Goal: Task Accomplishment & Management: Manage account settings

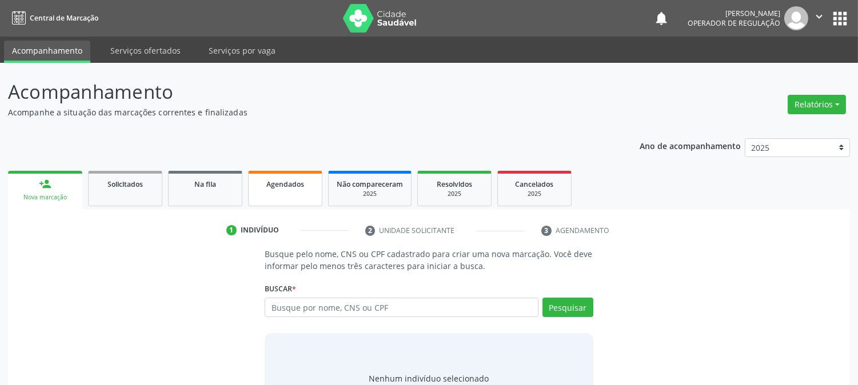
click at [272, 183] on span "Agendados" at bounding box center [285, 184] width 38 height 10
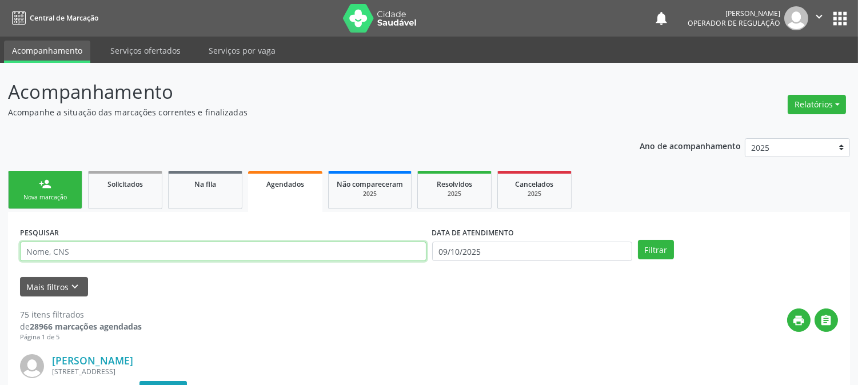
click at [305, 246] on input "text" at bounding box center [223, 251] width 406 height 19
type input "707404019802074"
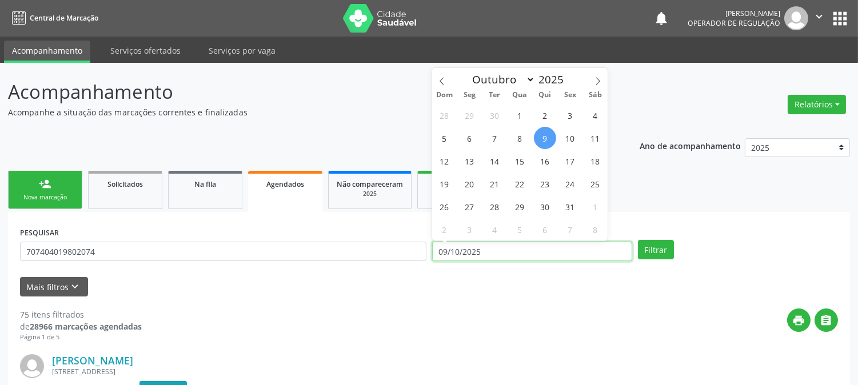
click at [515, 250] on input "09/10/2025" at bounding box center [532, 251] width 200 height 19
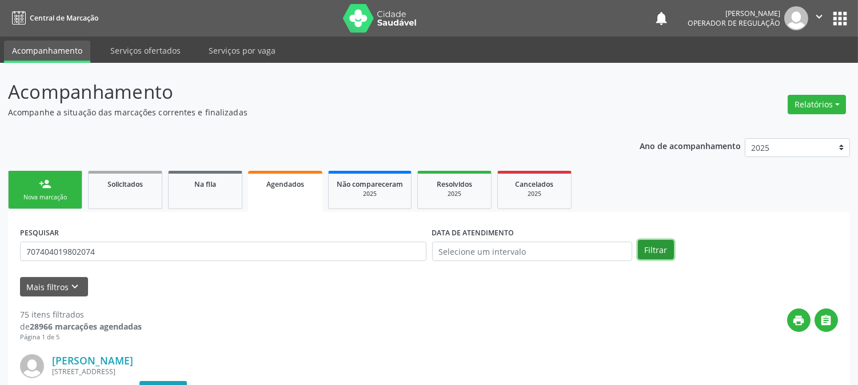
click at [665, 247] on button "Filtrar" at bounding box center [656, 249] width 36 height 19
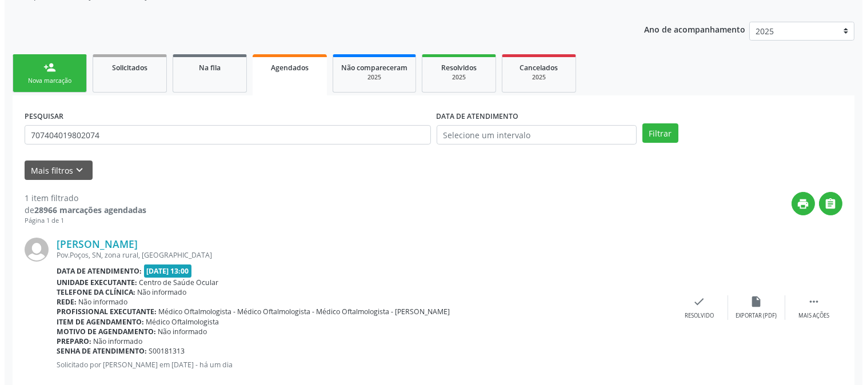
scroll to position [141, 0]
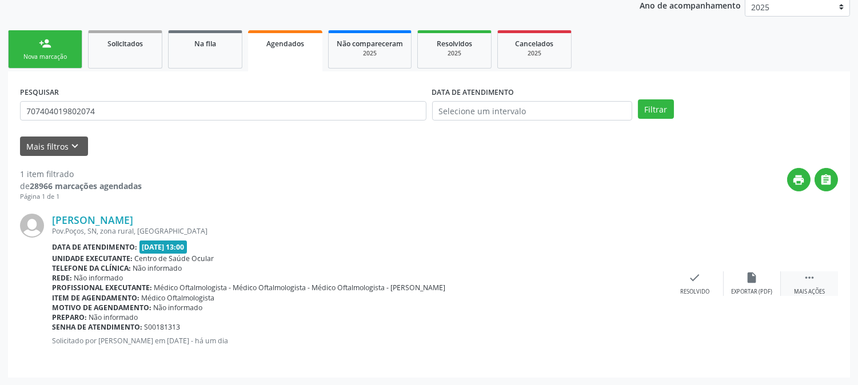
click at [804, 274] on icon "" at bounding box center [809, 278] width 13 height 13
click at [644, 275] on div "cancel Cancelar" at bounding box center [637, 284] width 57 height 25
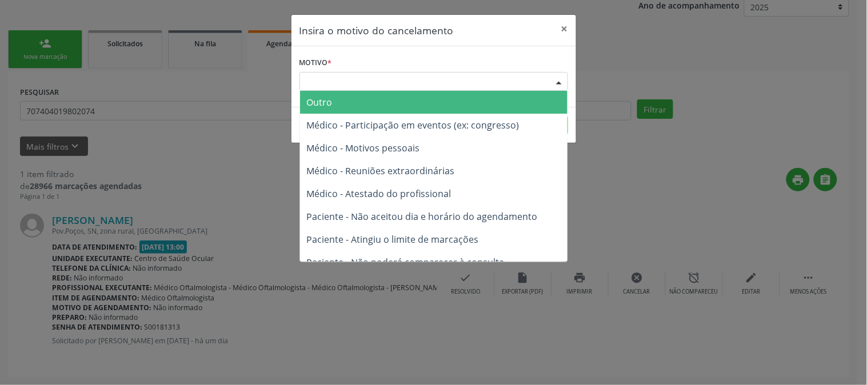
click at [486, 75] on div "Escolha o motivo" at bounding box center [434, 81] width 269 height 19
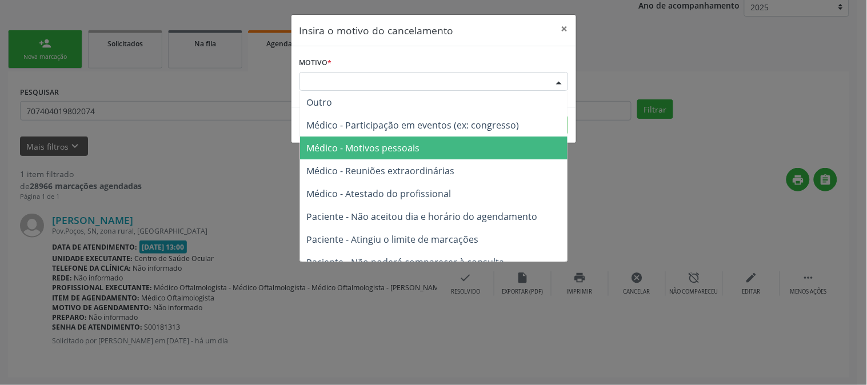
click at [458, 157] on span "Médico - Motivos pessoais" at bounding box center [434, 148] width 268 height 23
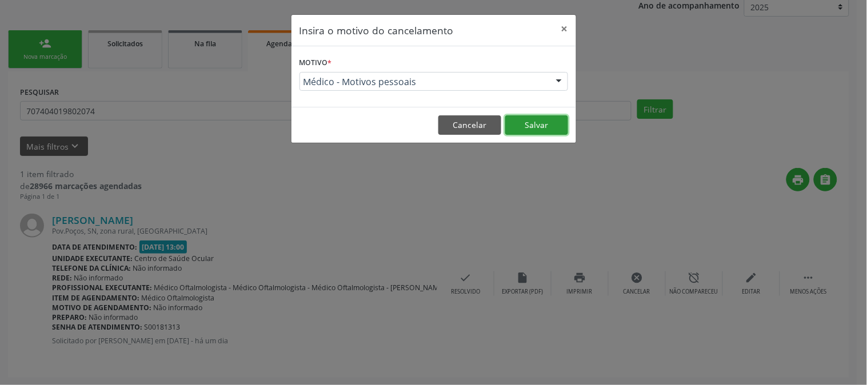
click at [549, 123] on button "Salvar" at bounding box center [536, 124] width 63 height 19
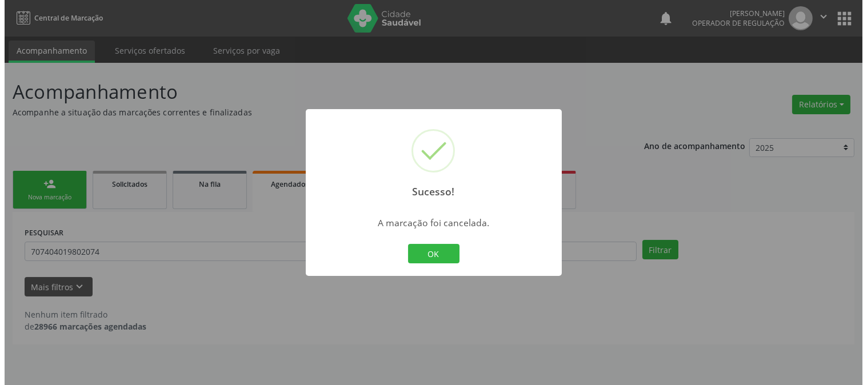
scroll to position [0, 0]
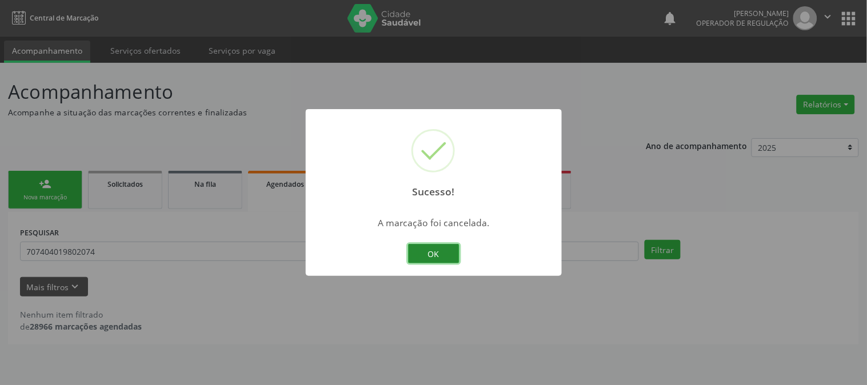
click at [453, 250] on button "OK" at bounding box center [433, 253] width 51 height 19
